Goal: Ask a question

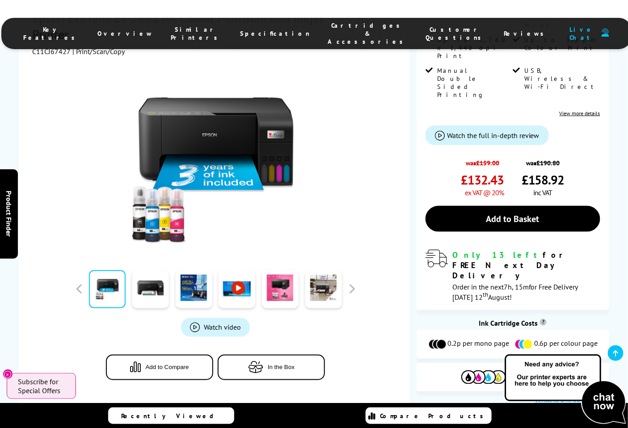
scroll to position [248, 0]
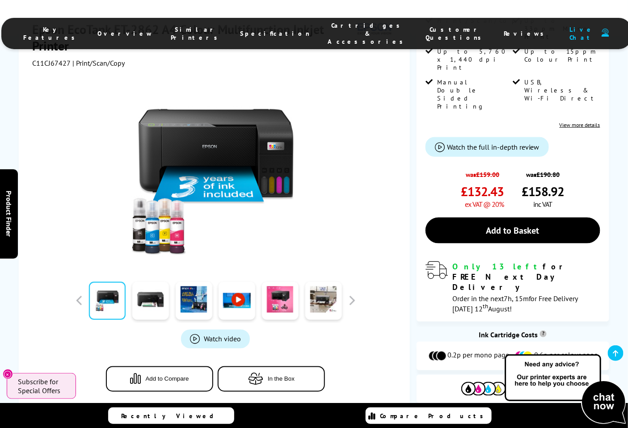
click at [607, 394] on img at bounding box center [565, 389] width 125 height 73
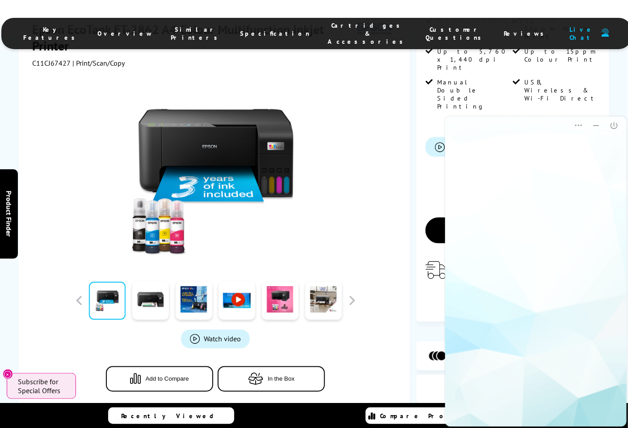
scroll to position [0, 0]
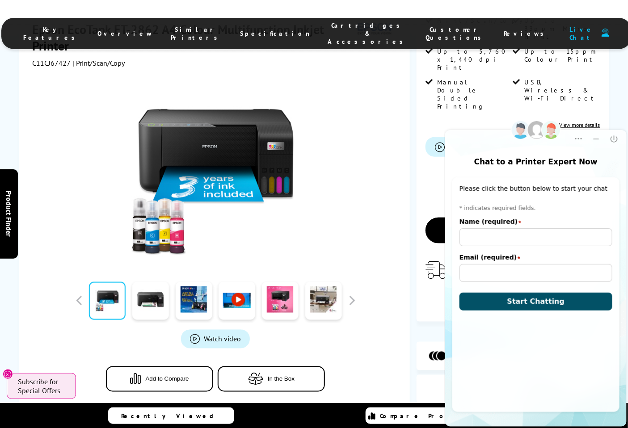
click at [541, 297] on span "Start Chatting" at bounding box center [536, 301] width 58 height 8
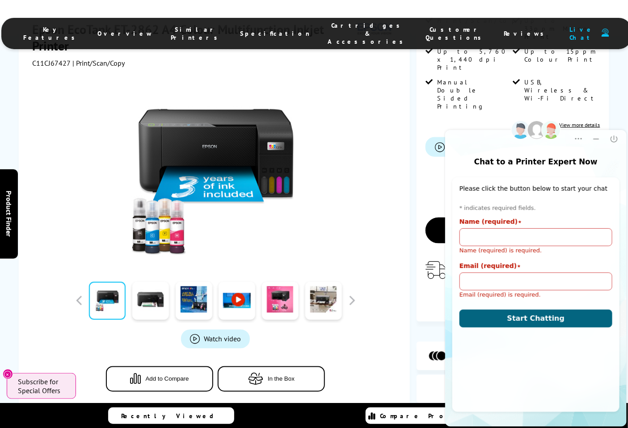
click at [515, 243] on input "Name (required)" at bounding box center [535, 237] width 153 height 18
click at [614, 139] on icon "Close" at bounding box center [614, 138] width 9 height 9
